Goal: Find specific page/section: Find specific page/section

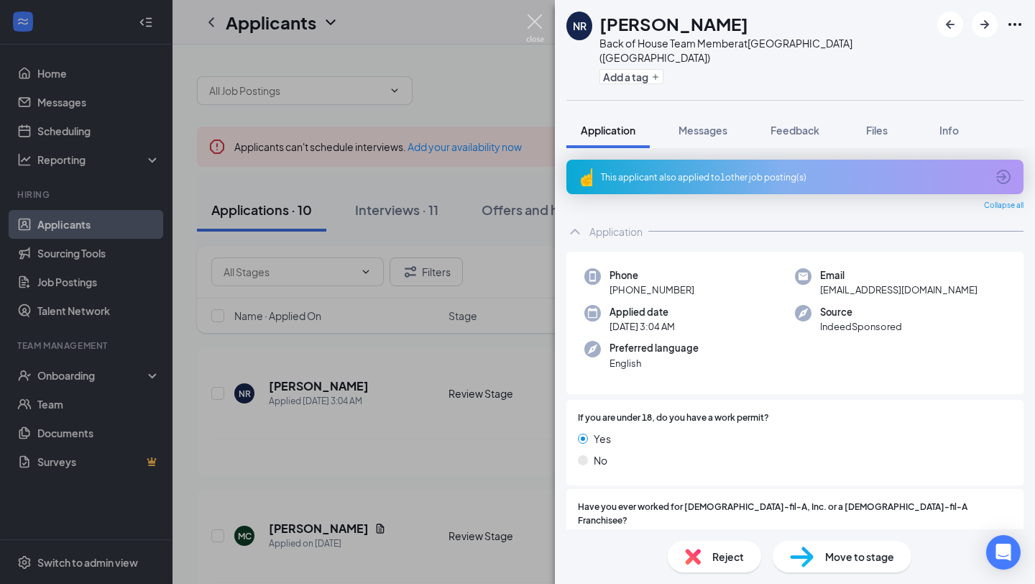
click at [536, 17] on img at bounding box center [535, 28] width 18 height 28
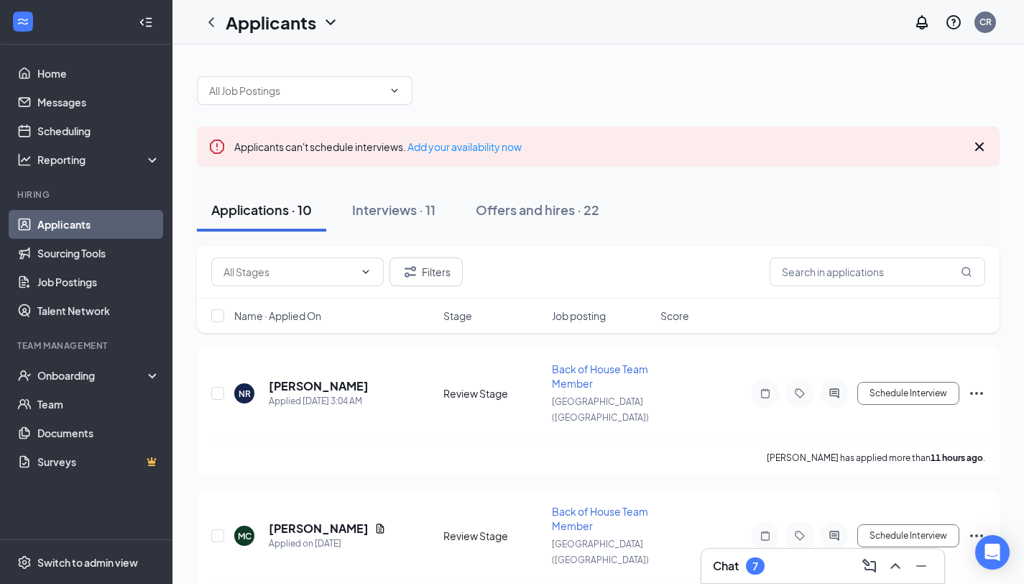
click at [395, 210] on div "Interviews · 11" at bounding box center [393, 210] width 83 height 18
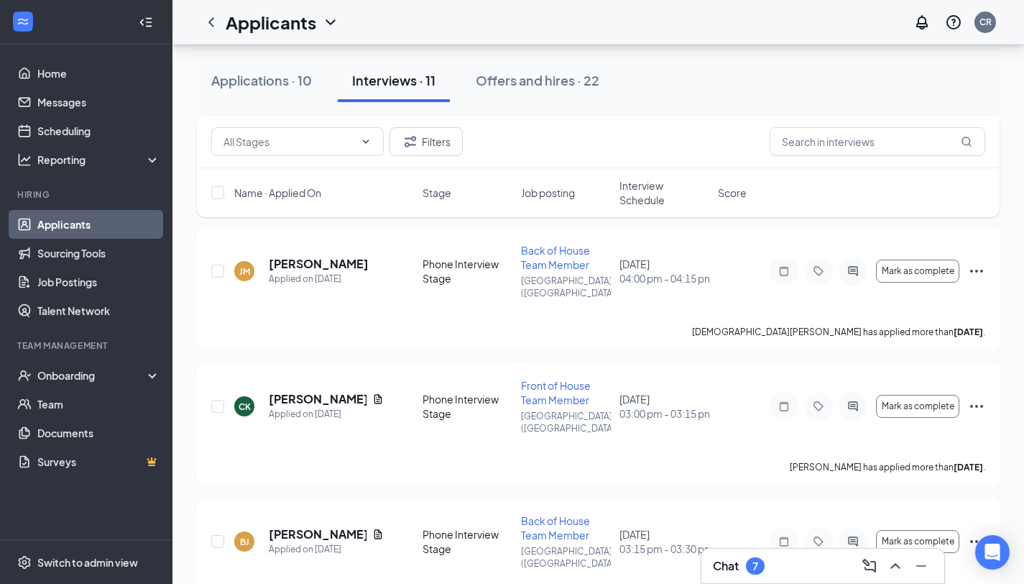
scroll to position [285, 0]
